Goal: Navigation & Orientation: Find specific page/section

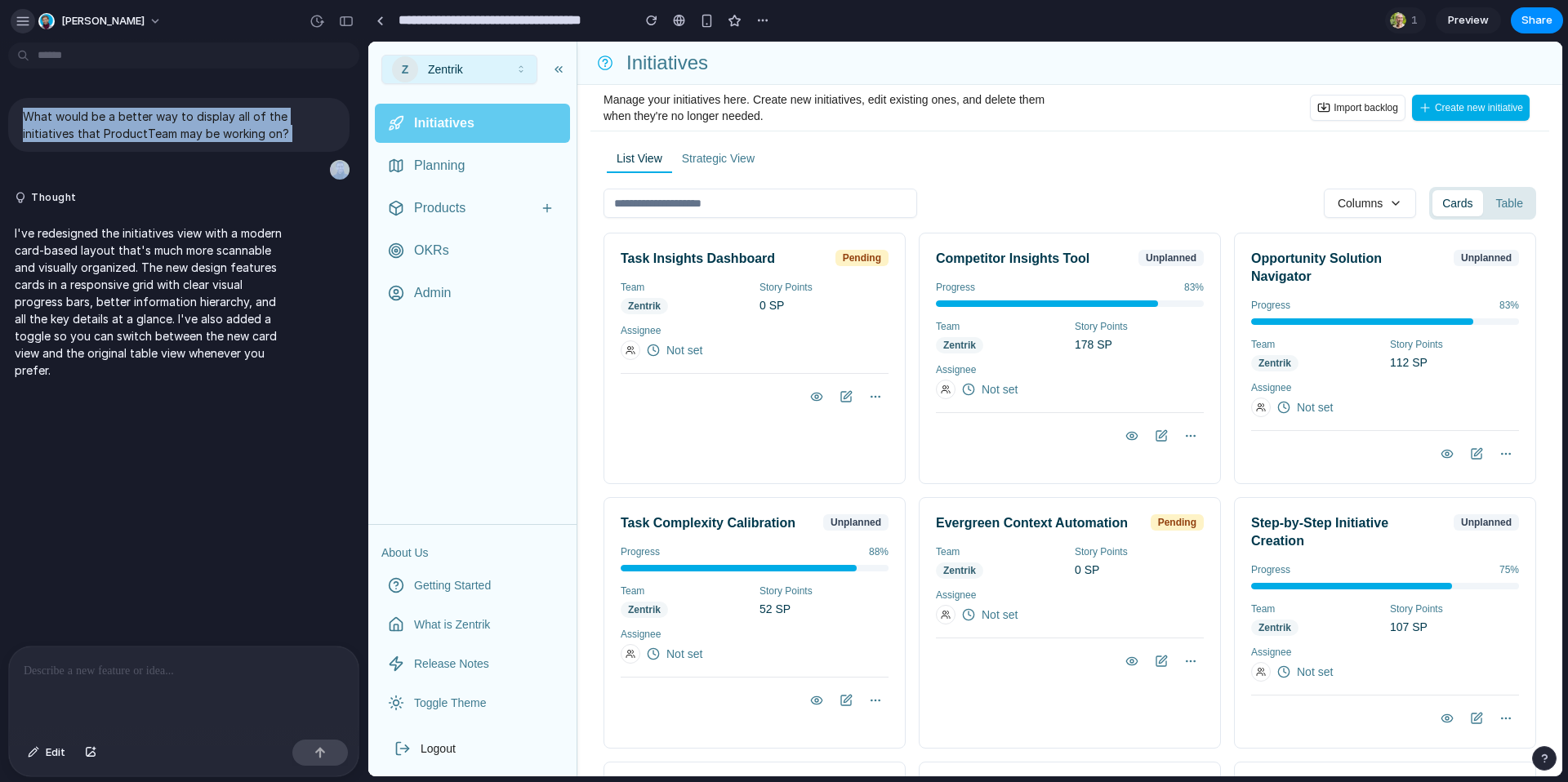
click at [27, 17] on div "button" at bounding box center [23, 21] width 15 height 15
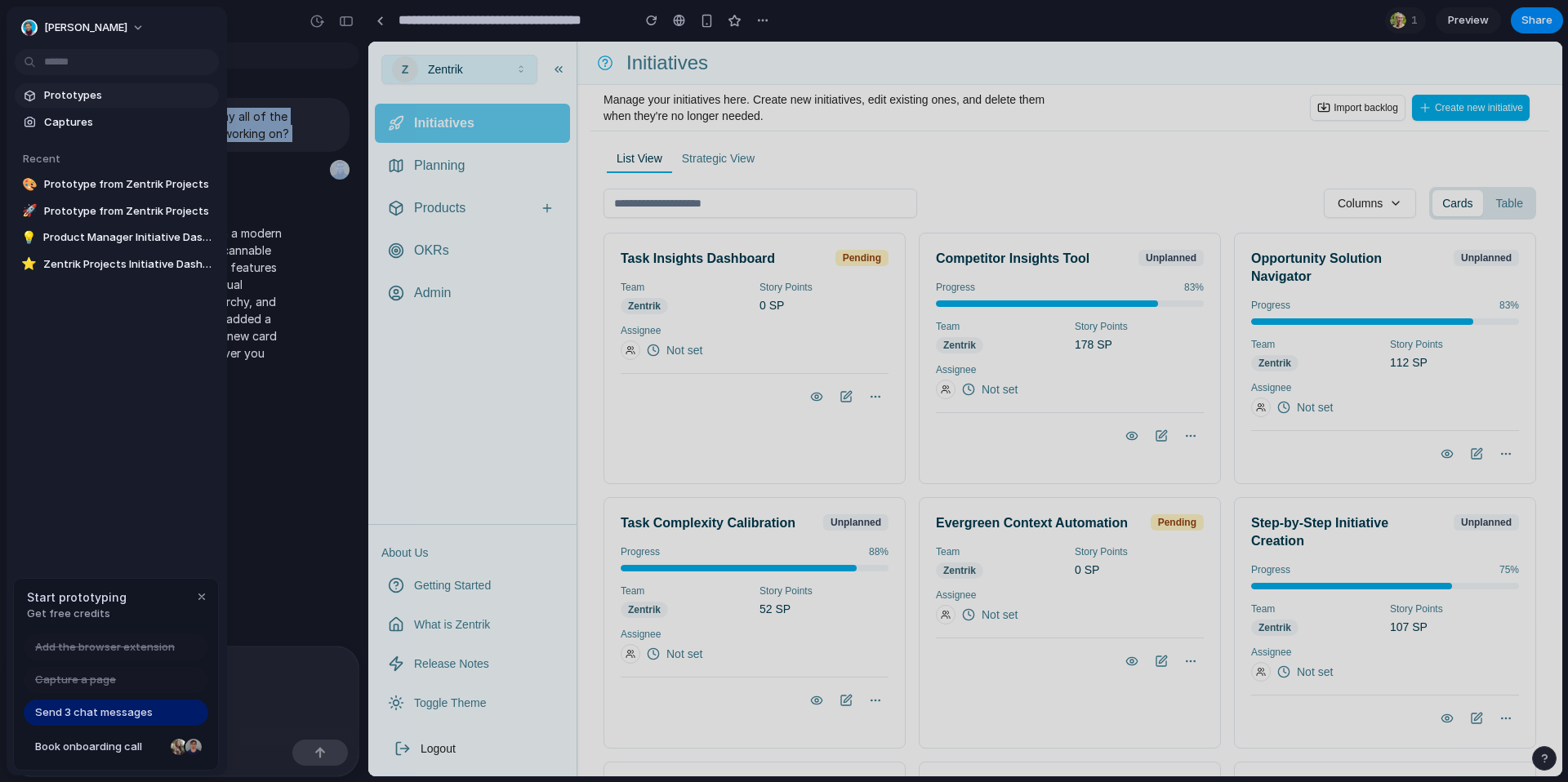
click at [83, 94] on span "Prototypes" at bounding box center [128, 96] width 169 height 17
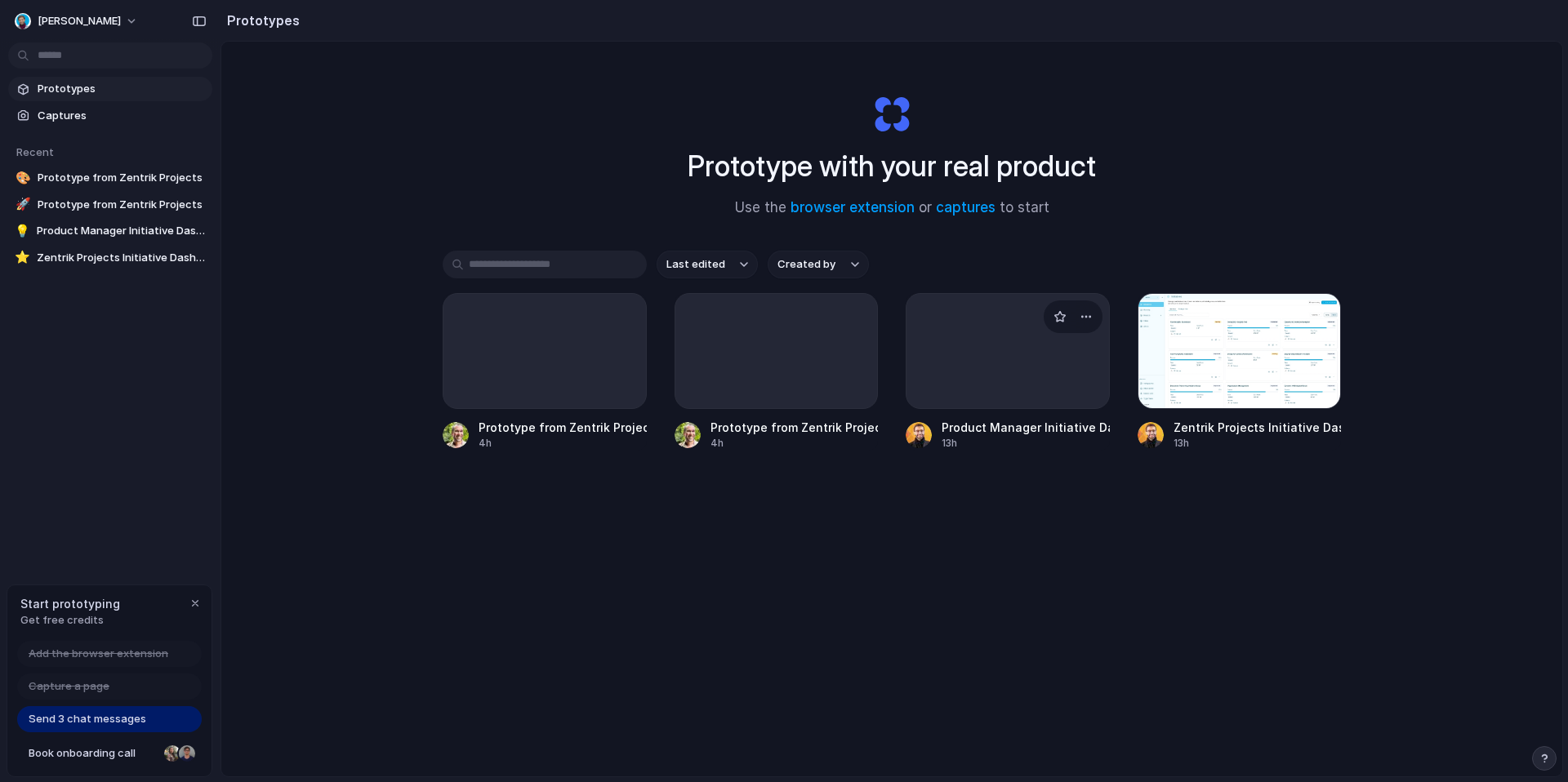
click at [955, 356] on div at bounding box center [1007, 351] width 204 height 116
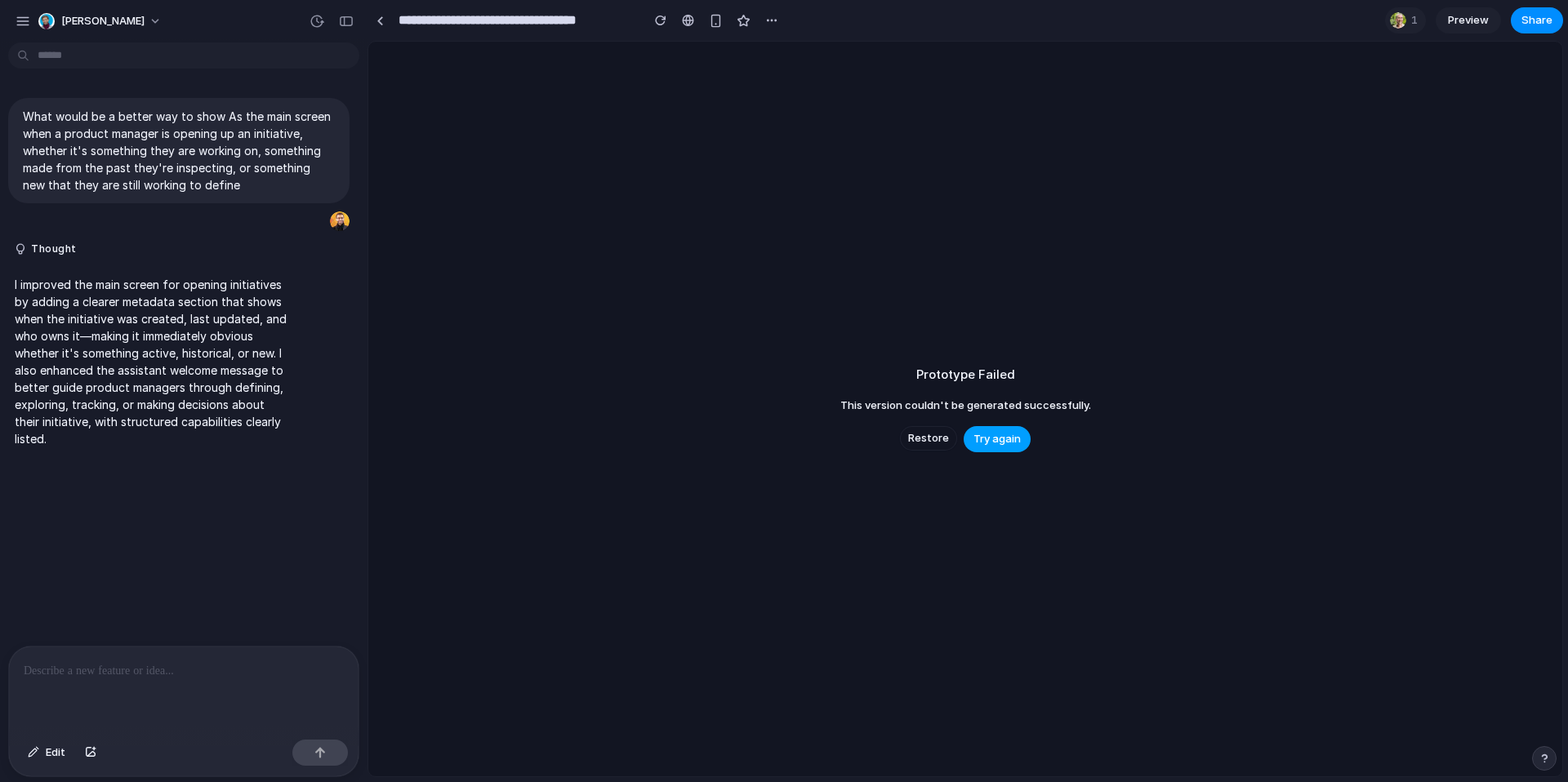
click at [993, 448] on button "Try again" at bounding box center [997, 439] width 67 height 26
click at [240, 674] on p at bounding box center [183, 670] width 320 height 20
click at [1072, 408] on span "This version couldn't be generated successfully." at bounding box center [965, 406] width 250 height 17
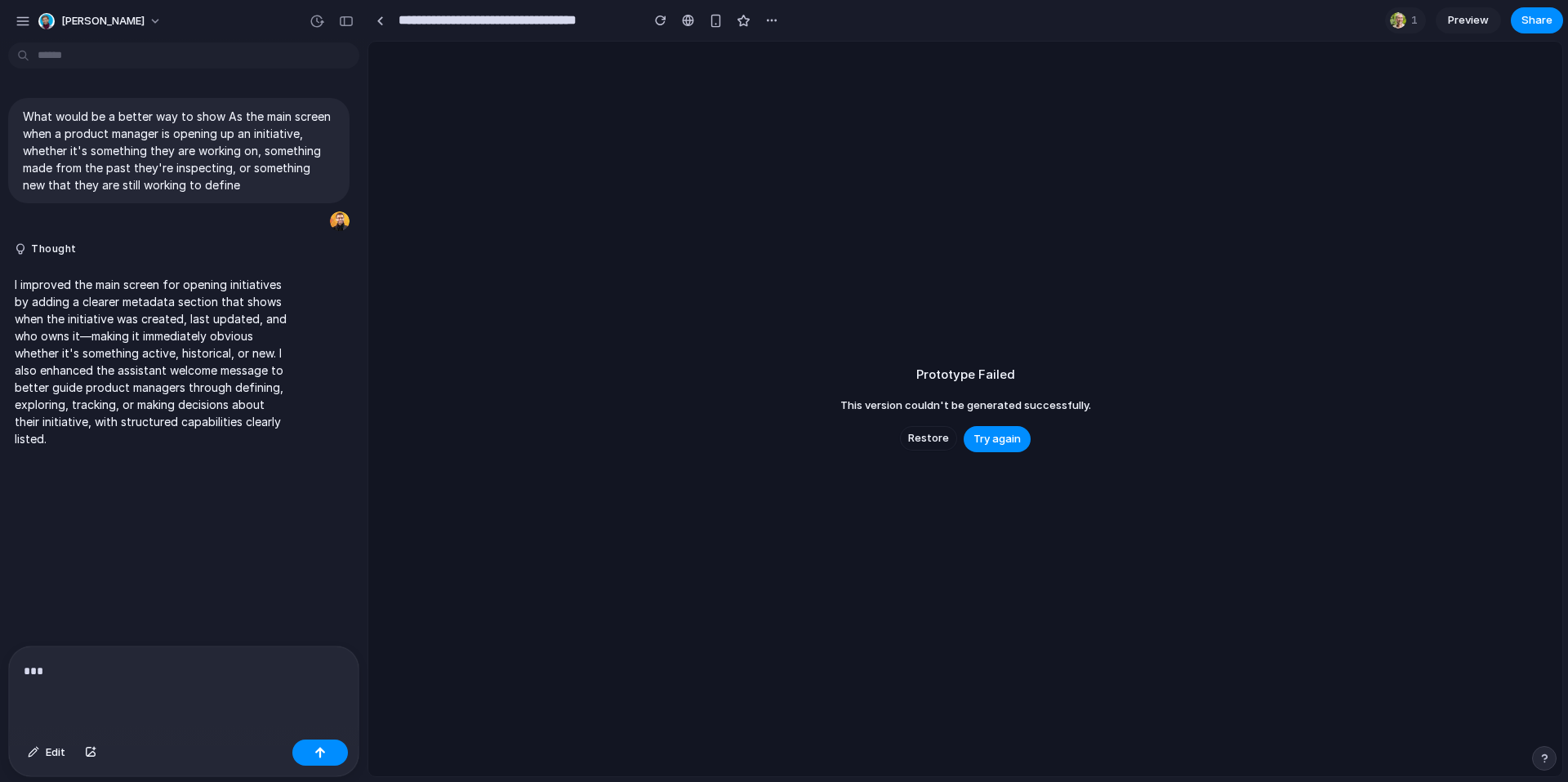
click at [1072, 408] on span "This version couldn't be generated successfully." at bounding box center [965, 406] width 250 height 17
click at [1056, 403] on span "This version couldn't be generated successfully." at bounding box center [965, 406] width 250 height 17
drag, startPoint x: 1105, startPoint y: 407, endPoint x: 790, endPoint y: 407, distance: 315.0
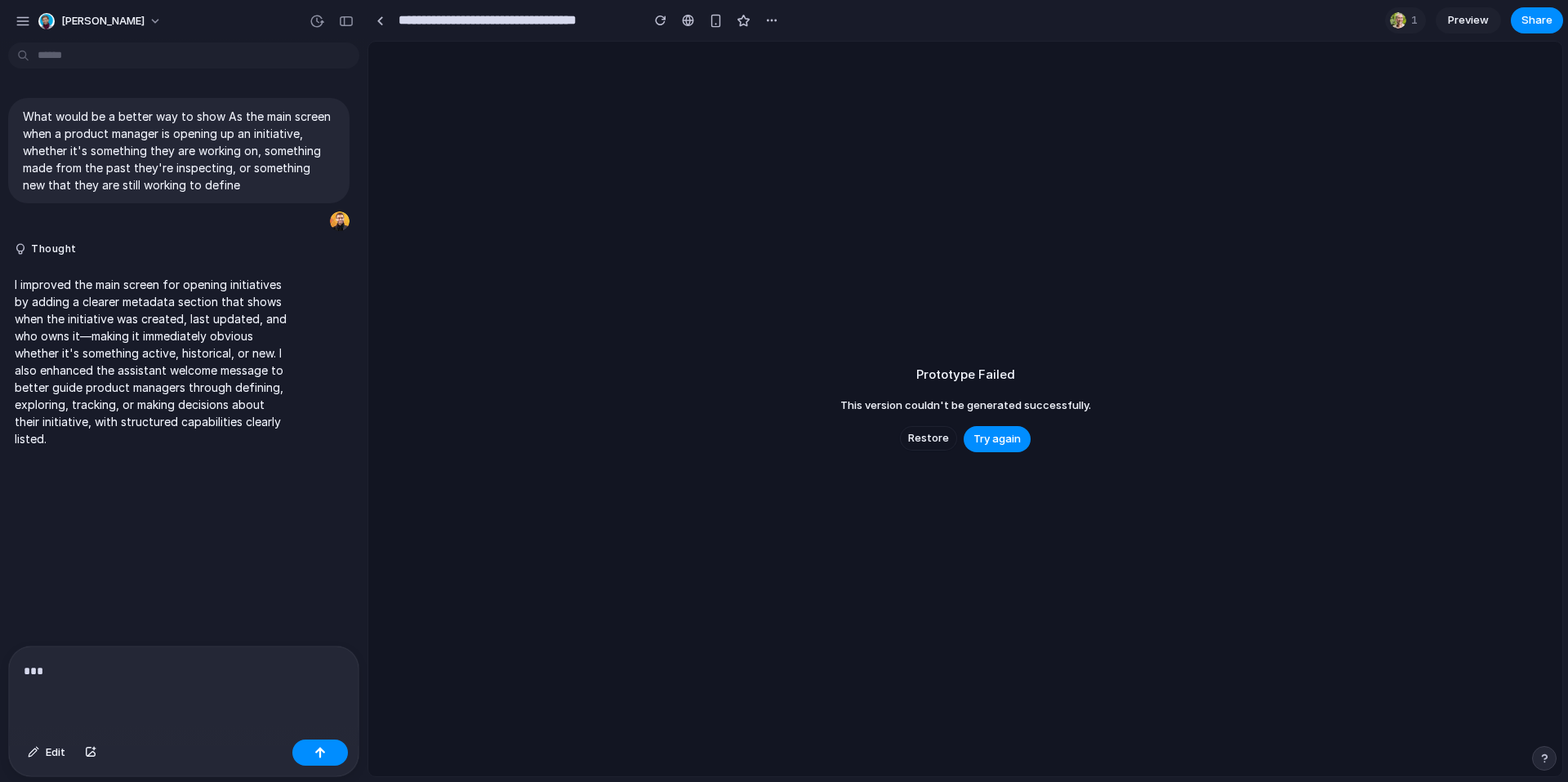
click at [788, 407] on div "Prototype Failed This version couldn't be generated successfully. Restore Try a…" at bounding box center [966, 409] width 1194 height 735
click at [836, 368] on div "Prototype Failed This version couldn't be generated successfully. Restore Try a…" at bounding box center [966, 409] width 1194 height 735
click at [163, 670] on p "***" at bounding box center [183, 670] width 320 height 20
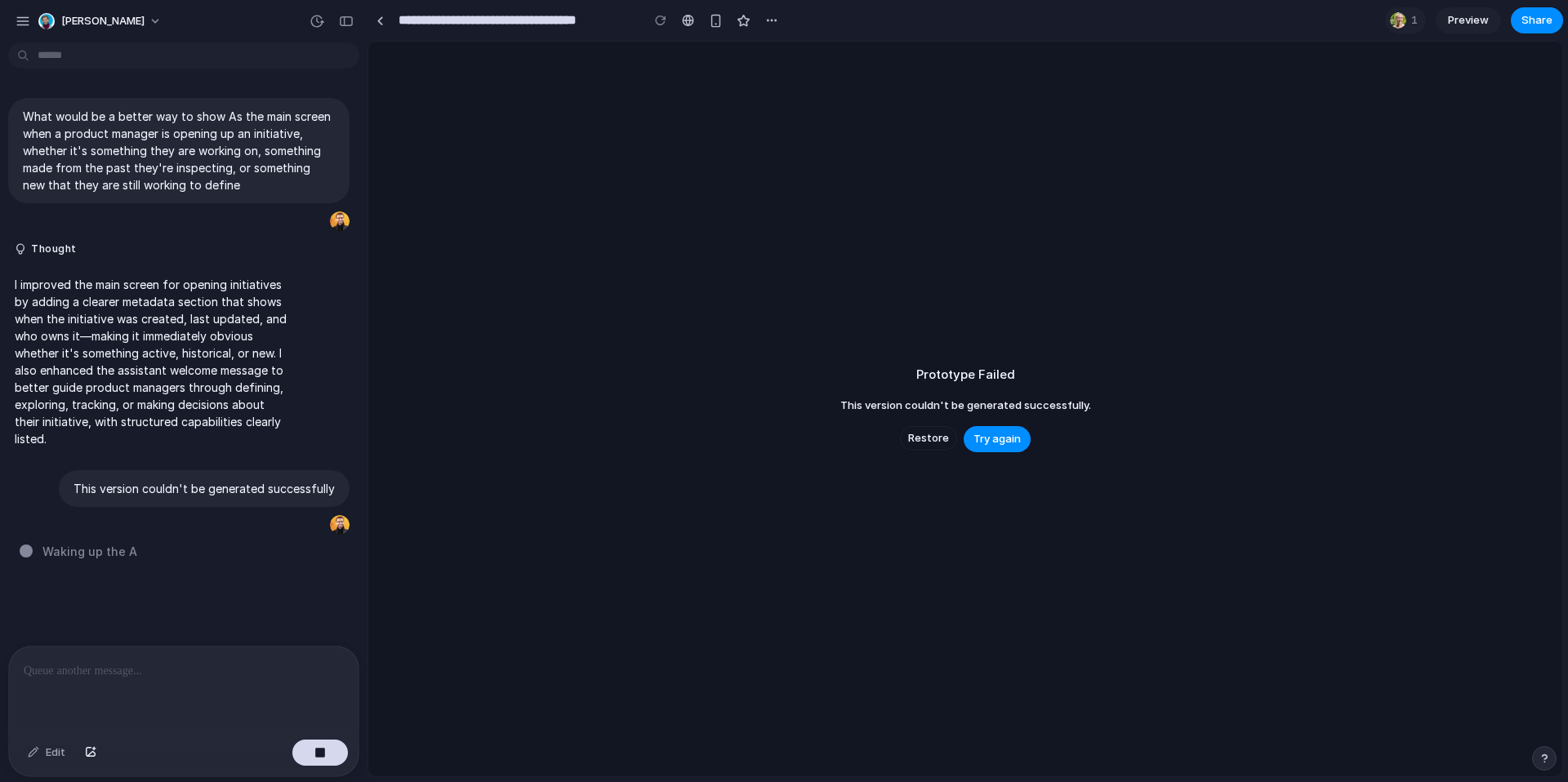
click at [1081, 134] on div "Prototype Failed This version couldn't be generated successfully. Restore Try a…" at bounding box center [966, 409] width 1194 height 735
click at [19, 24] on div "button" at bounding box center [23, 21] width 15 height 15
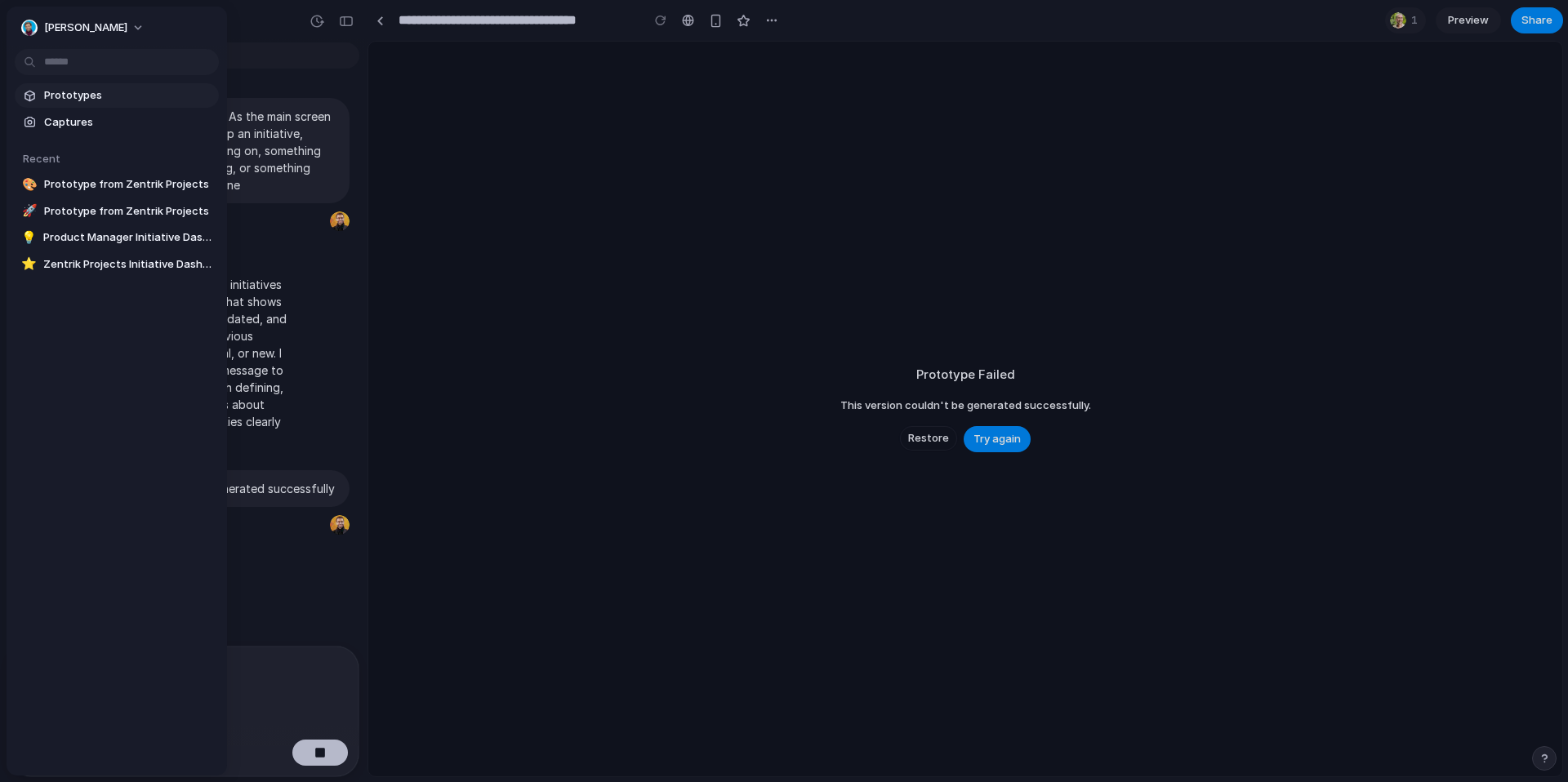
click at [78, 94] on span "Prototypes" at bounding box center [128, 96] width 169 height 17
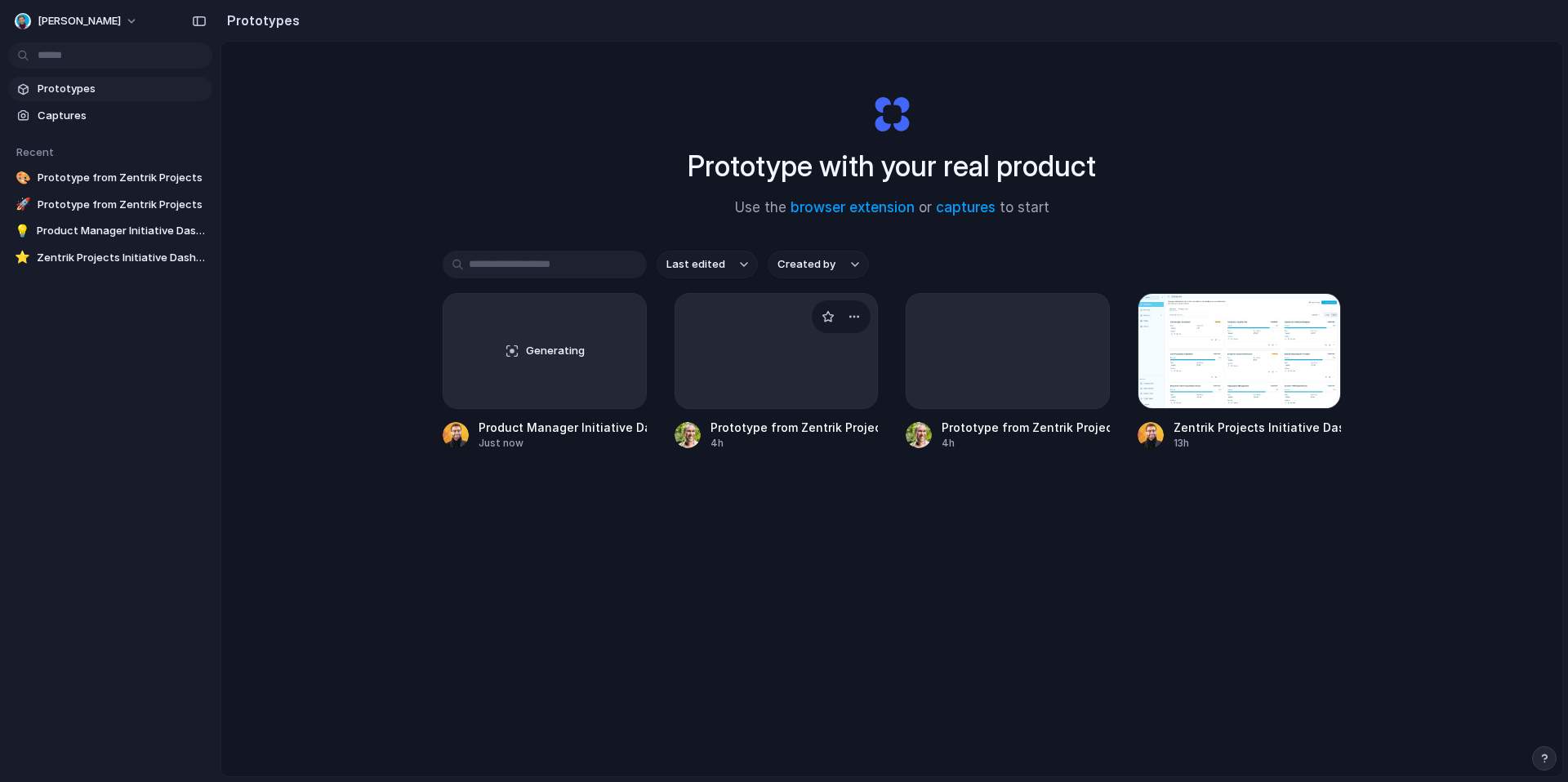
click at [833, 362] on div at bounding box center [776, 351] width 204 height 116
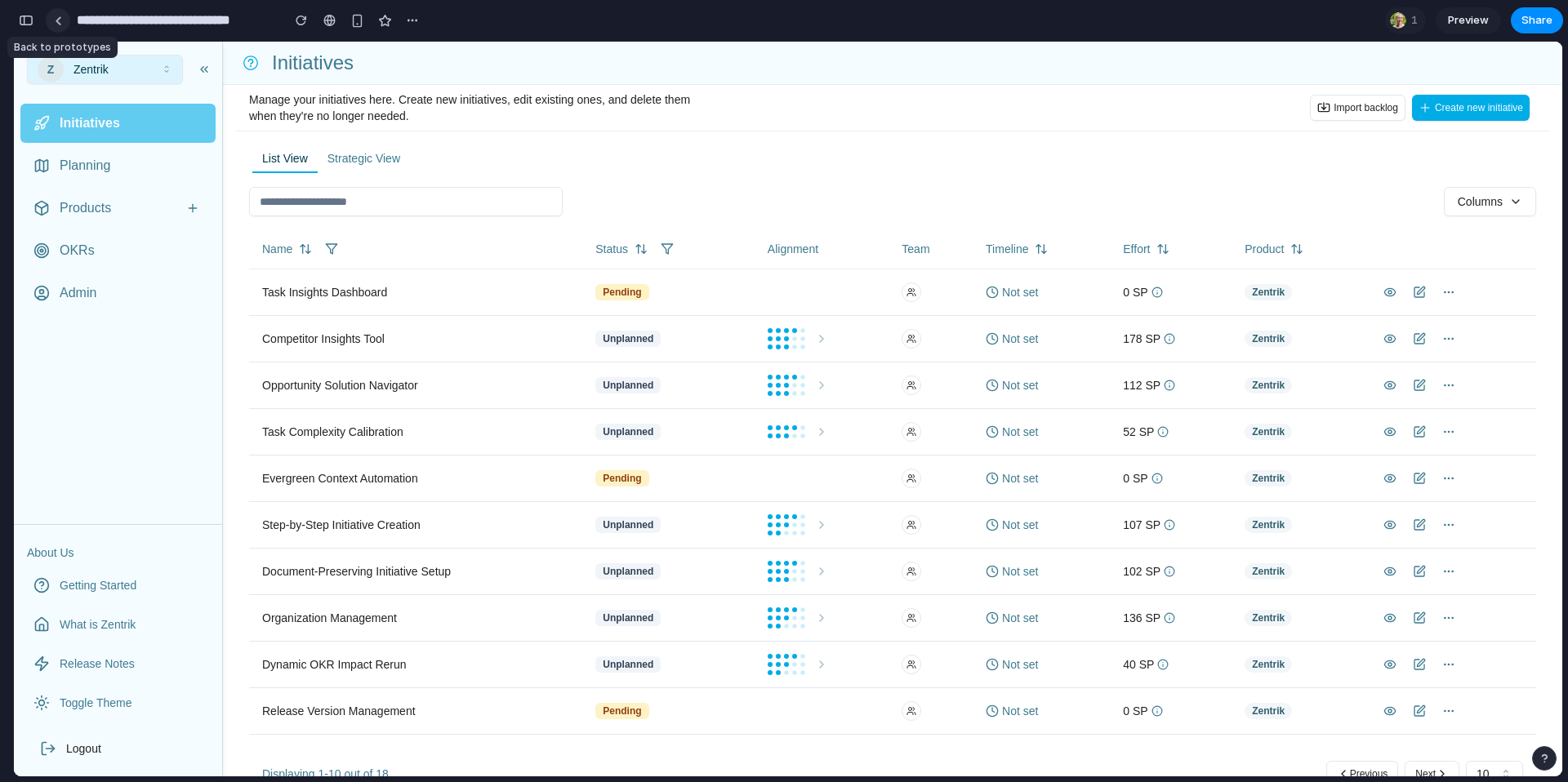
click at [56, 26] on link at bounding box center [58, 20] width 24 height 24
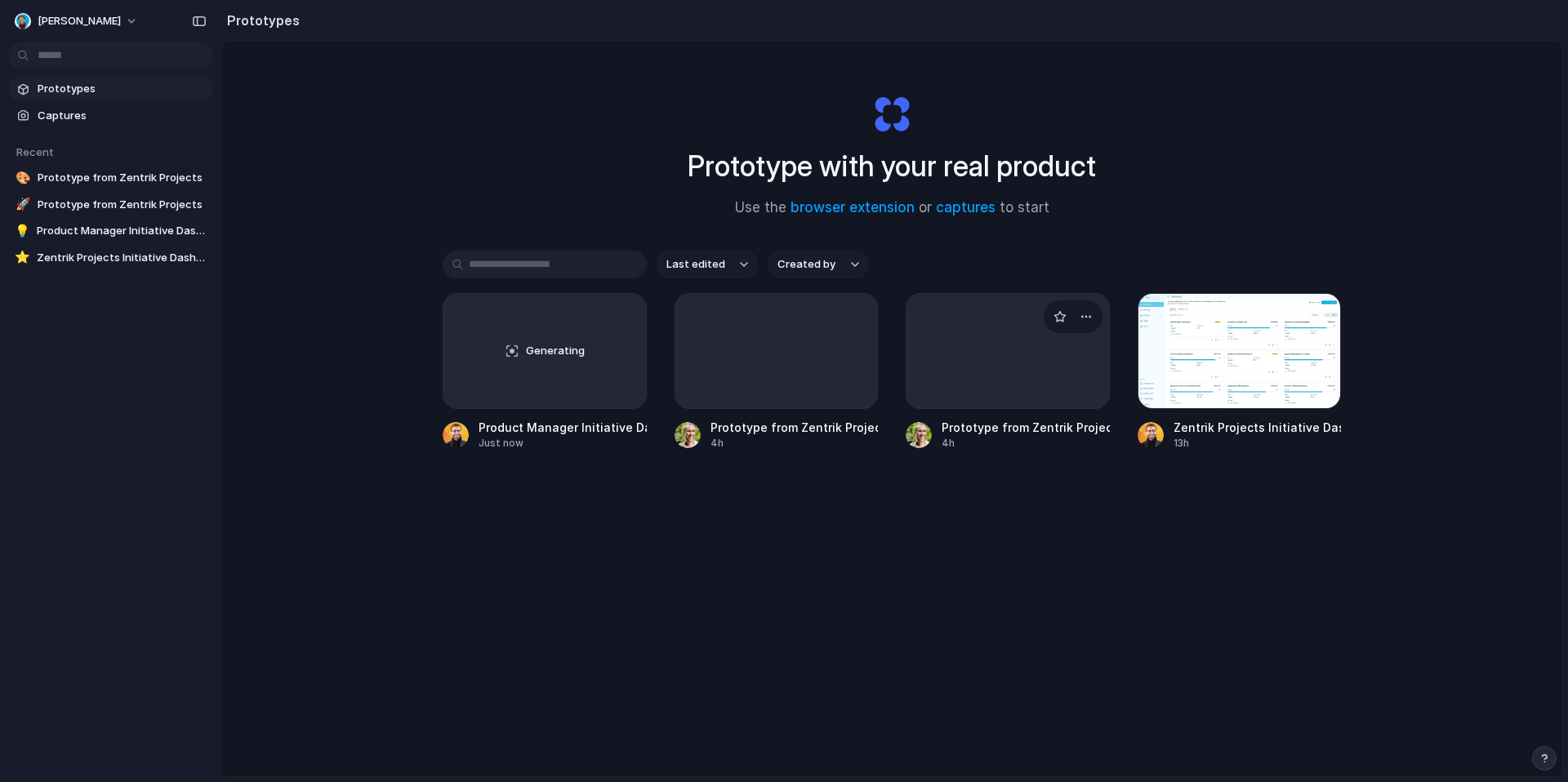
click at [1010, 374] on div at bounding box center [1007, 351] width 204 height 116
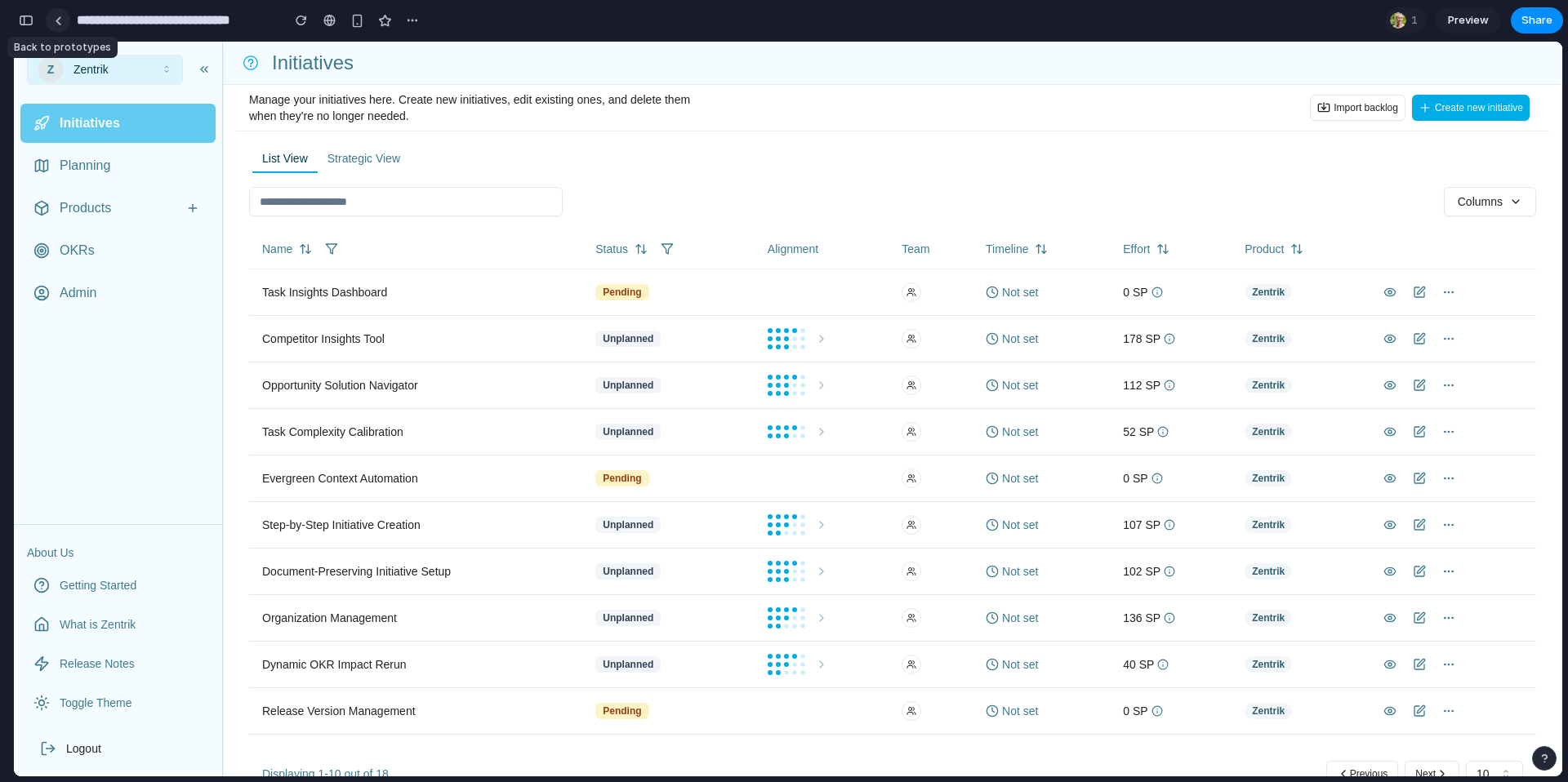
click at [58, 23] on div at bounding box center [59, 21] width 7 height 9
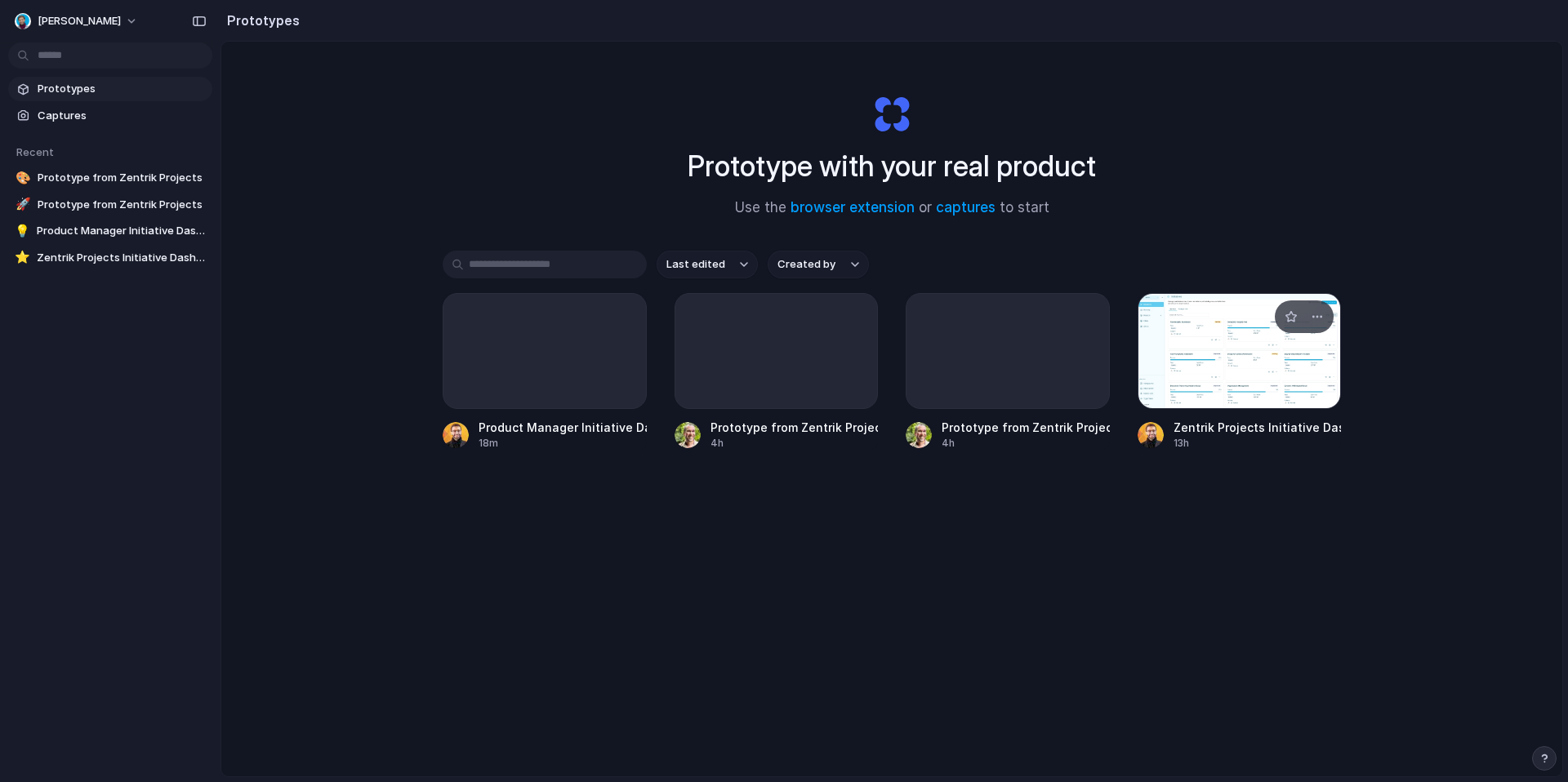
click at [1183, 387] on div at bounding box center [1239, 351] width 204 height 116
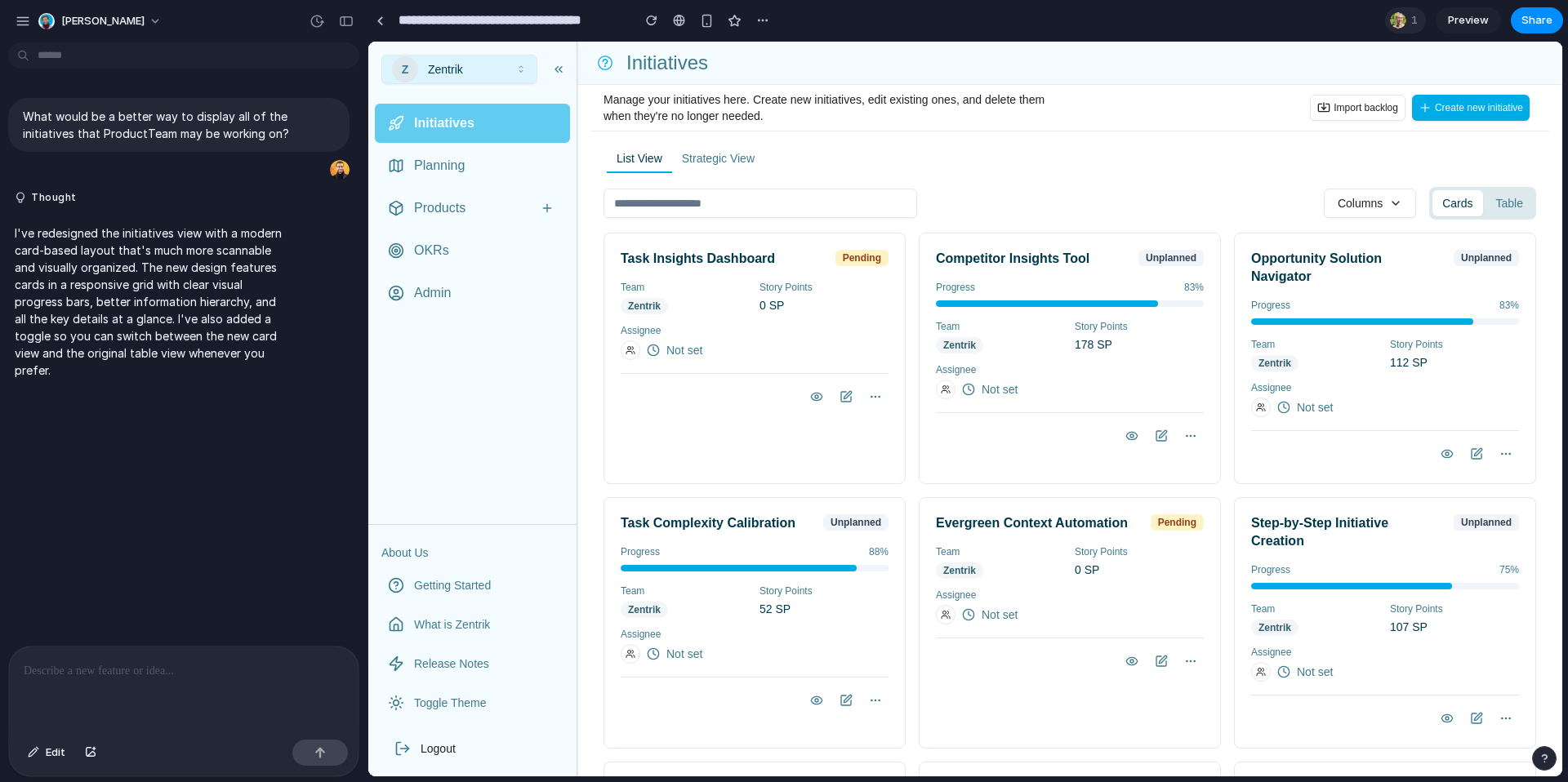
click at [1406, 25] on div "1" at bounding box center [1405, 20] width 41 height 26
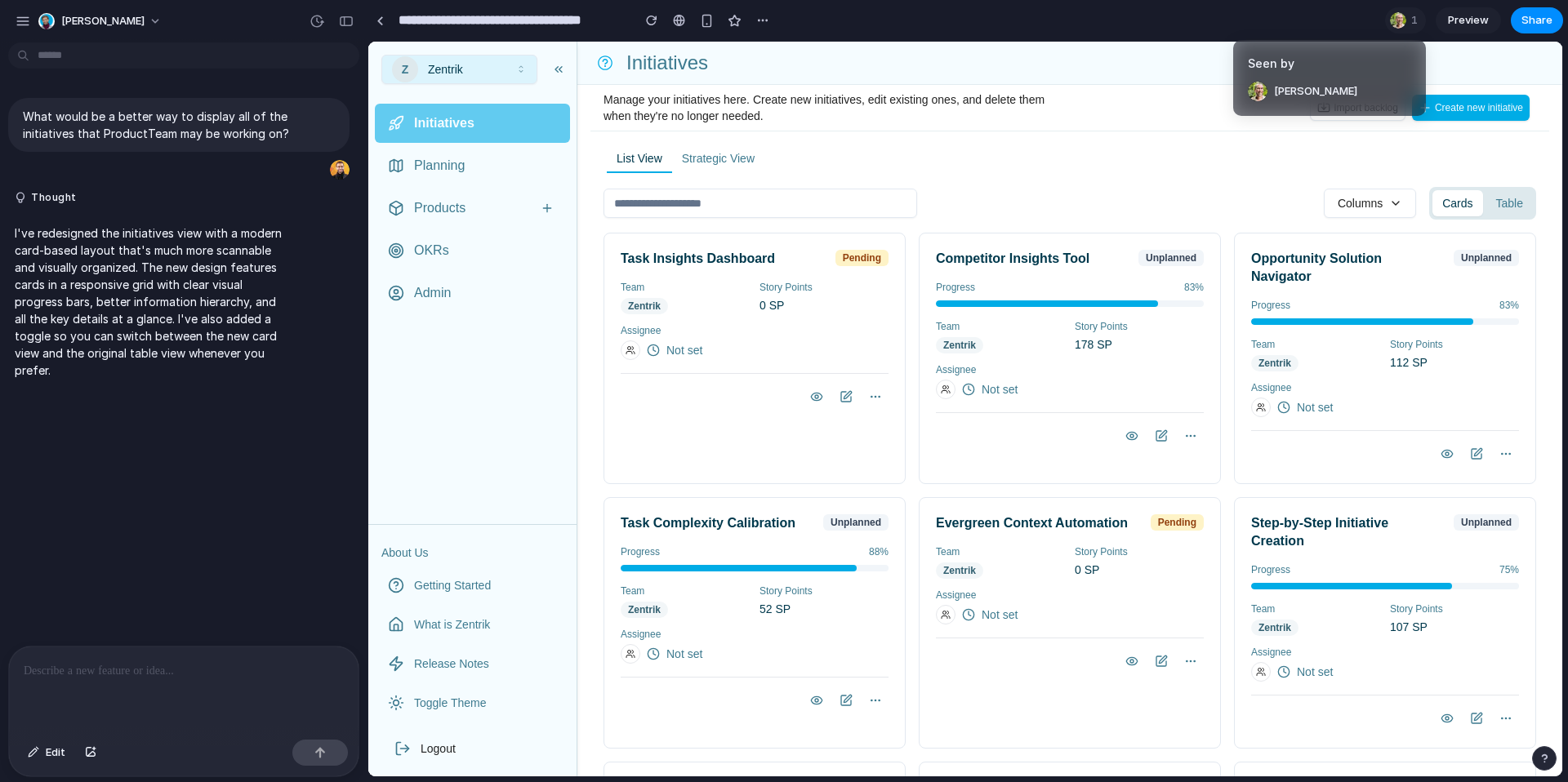
click at [1129, 102] on div "Seen by Pablo Velez" at bounding box center [784, 391] width 1568 height 782
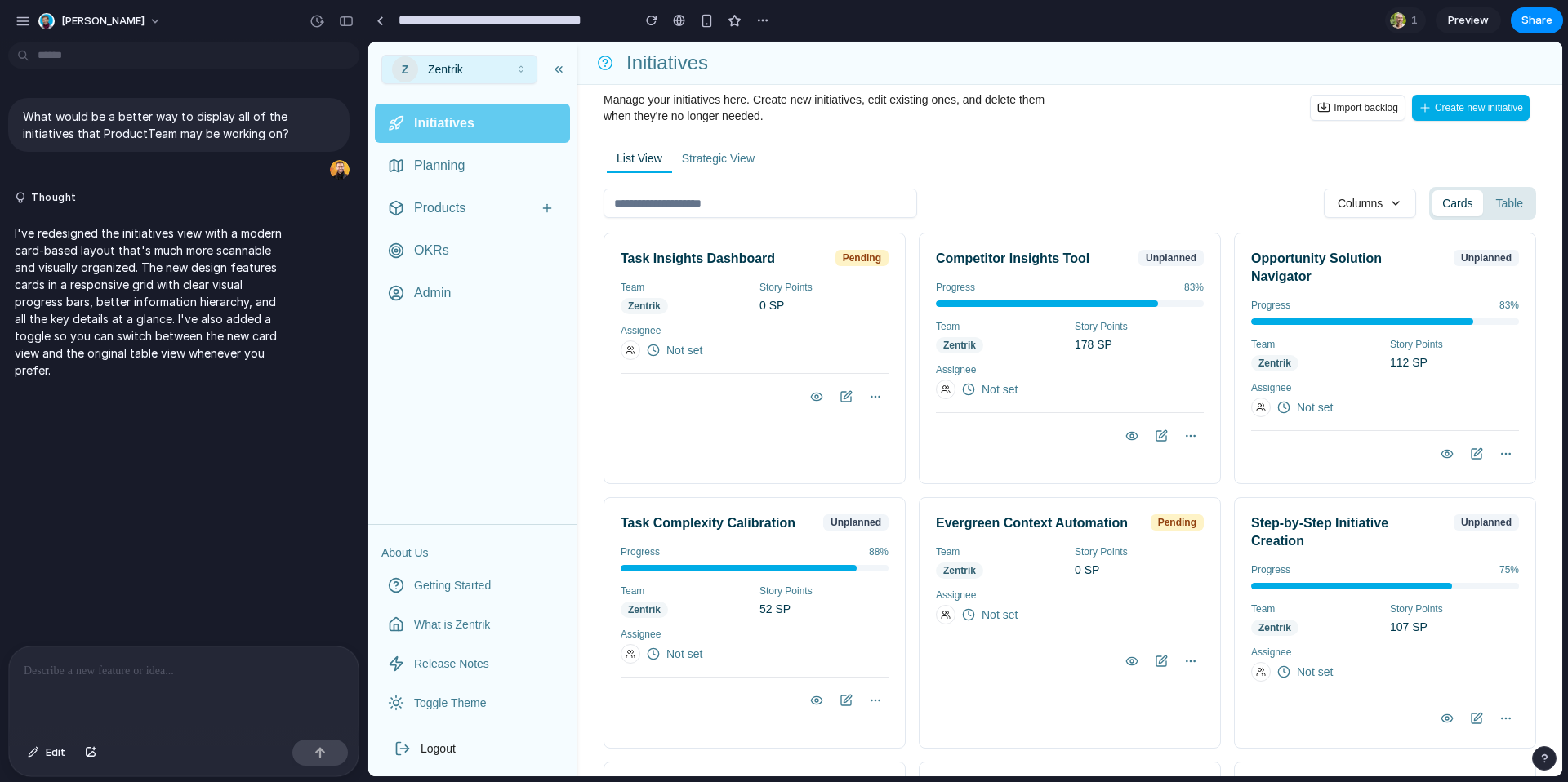
click at [1081, 267] on h3 "Competitor Insights Tool" at bounding box center [1032, 258] width 193 height 18
